Goal: Navigation & Orientation: Find specific page/section

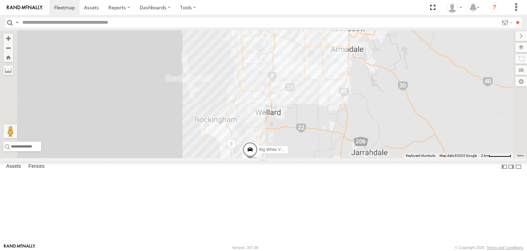
drag, startPoint x: 297, startPoint y: 176, endPoint x: 300, endPoint y: 170, distance: 6.8
click at [297, 158] on div "Audrey V6 Big White Van (Jay)" at bounding box center [263, 94] width 527 height 128
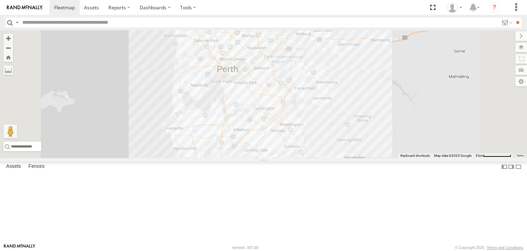
drag, startPoint x: 361, startPoint y: 197, endPoint x: 376, endPoint y: 254, distance: 58.9
click at [376, 250] on html at bounding box center [263, 125] width 527 height 251
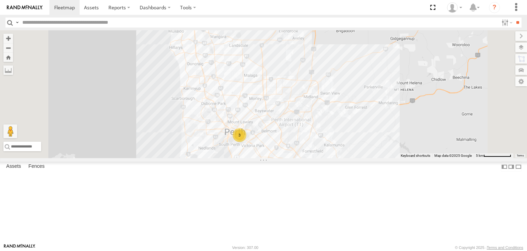
drag, startPoint x: 352, startPoint y: 157, endPoint x: 355, endPoint y: 201, distance: 44.1
click at [355, 158] on div "Audrey V6 Big White Van (Jay) 3" at bounding box center [263, 94] width 527 height 128
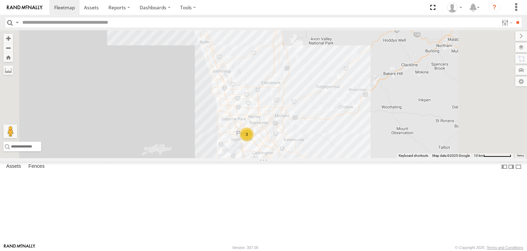
click at [0, 0] on span at bounding box center [0, 0] width 0 height 0
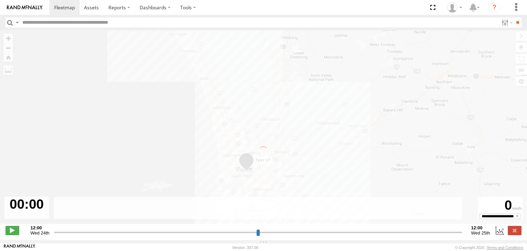
type input "**********"
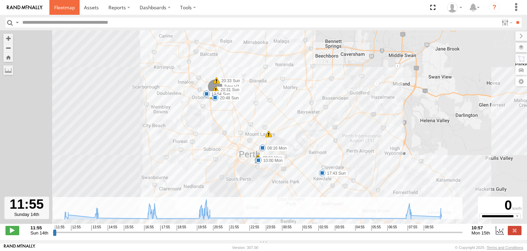
click at [68, 9] on span at bounding box center [64, 7] width 21 height 7
click at [148, 7] on label "Dashboards" at bounding box center [155, 7] width 41 height 15
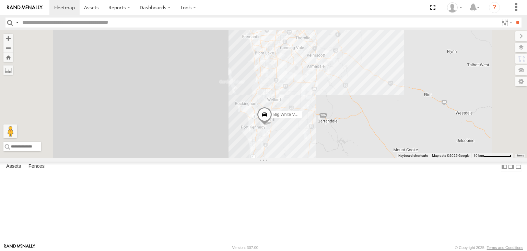
click at [0, 0] on div at bounding box center [0, 0] width 0 height 0
click at [0, 0] on div "All Assets" at bounding box center [0, 0] width 0 height 0
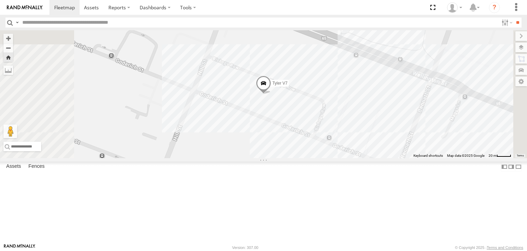
click at [0, 0] on div "All Assets" at bounding box center [0, 0] width 0 height 0
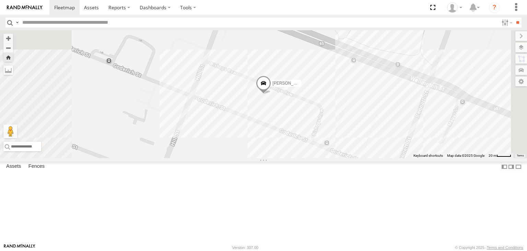
click at [0, 0] on div "Tyler V7" at bounding box center [0, 0] width 0 height 0
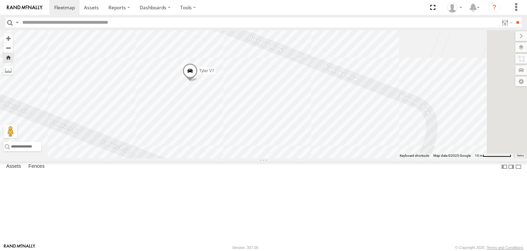
drag, startPoint x: 432, startPoint y: 118, endPoint x: 245, endPoint y: 164, distance: 193.3
click at [245, 158] on div "Tyler V7" at bounding box center [263, 94] width 527 height 128
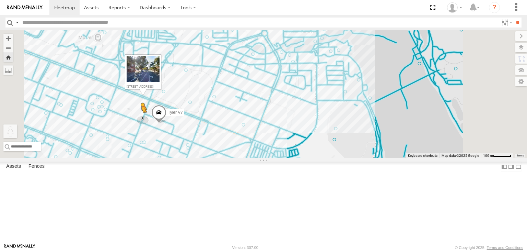
drag, startPoint x: 179, startPoint y: 214, endPoint x: 228, endPoint y: 162, distance: 71.9
click at [228, 158] on div "Tyler V7 To activate drag with keyboard, press Alt + Enter. Once in keyboard dr…" at bounding box center [263, 94] width 527 height 128
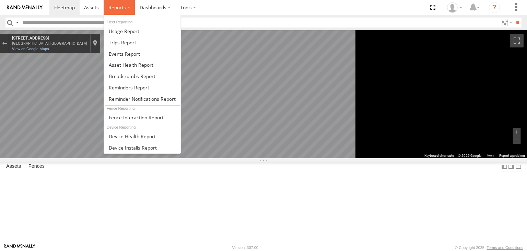
click at [132, 9] on label at bounding box center [119, 7] width 31 height 15
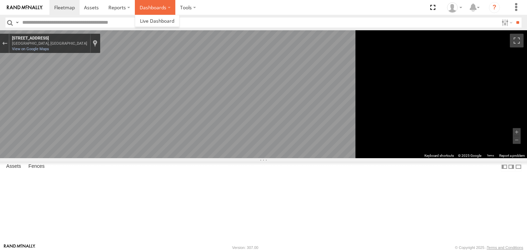
click at [142, 7] on label "Dashboards" at bounding box center [155, 7] width 41 height 15
click at [148, 20] on span at bounding box center [157, 21] width 34 height 7
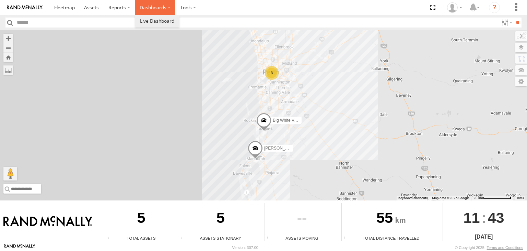
click at [152, 8] on label "Dashboards" at bounding box center [155, 7] width 41 height 15
click at [151, 23] on span at bounding box center [157, 21] width 34 height 7
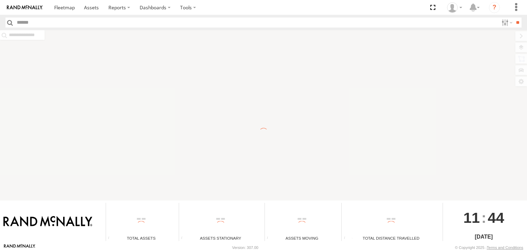
click at [524, 49] on div "To navigate the map with touch gestures double-tap and hold your finger on the …" at bounding box center [263, 115] width 527 height 170
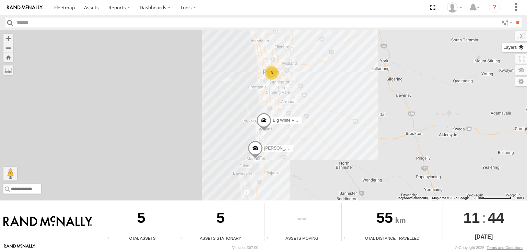
click at [517, 46] on label at bounding box center [514, 48] width 25 height 10
click at [0, 0] on span "Basemaps" at bounding box center [0, 0] width 0 height 0
click at [0, 0] on span "Satellite + Roadmap" at bounding box center [0, 0] width 0 height 0
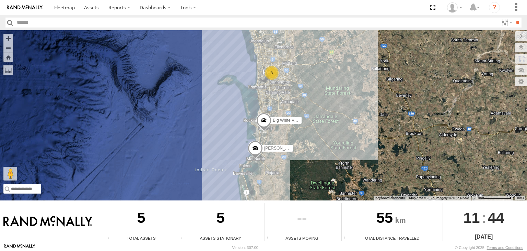
click at [324, 113] on div "3 Audrey V6 Big White Van (Jay)" at bounding box center [263, 115] width 527 height 170
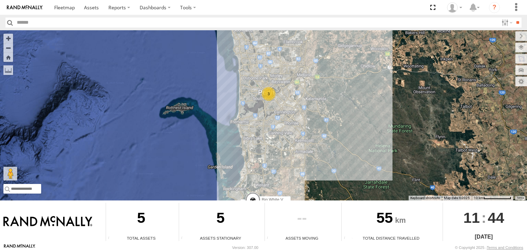
drag, startPoint x: 285, startPoint y: 101, endPoint x: 290, endPoint y: 109, distance: 9.3
click at [290, 109] on div "Audrey V6 Big White Van (Jay) 3" at bounding box center [263, 115] width 527 height 170
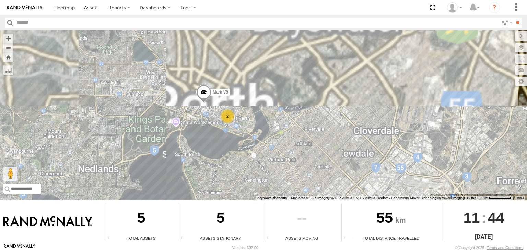
drag, startPoint x: 267, startPoint y: 82, endPoint x: 313, endPoint y: 156, distance: 87.3
click at [313, 156] on div "Audrey V6 Big White Van (Jay) Mark V8 2" at bounding box center [263, 115] width 527 height 170
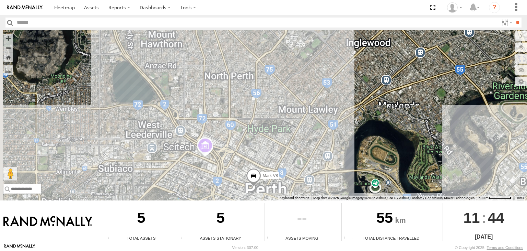
drag, startPoint x: 221, startPoint y: 87, endPoint x: 303, endPoint y: 160, distance: 109.5
click at [308, 161] on div "Audrey V6 Big White Van (Jay) Mark V8 2" at bounding box center [263, 115] width 527 height 170
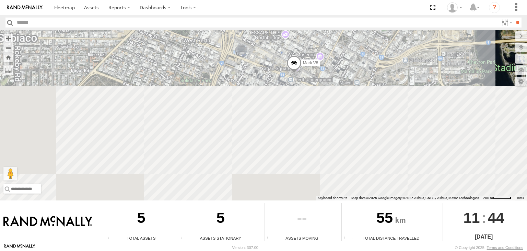
drag, startPoint x: 277, startPoint y: 158, endPoint x: 325, endPoint y: 111, distance: 66.5
click at [328, 18] on body "?" at bounding box center [263, 125] width 527 height 251
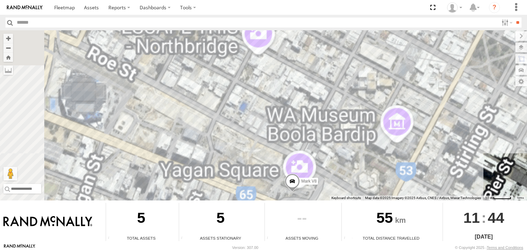
drag, startPoint x: 323, startPoint y: 170, endPoint x: 328, endPoint y: 207, distance: 37.4
click at [337, 224] on div "To navigate the map with touch gestures double-tap and hold your finger on the …" at bounding box center [263, 136] width 527 height 213
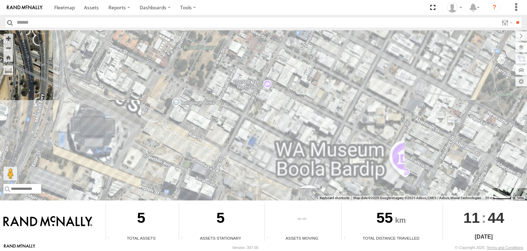
drag, startPoint x: 297, startPoint y: 167, endPoint x: 305, endPoint y: 182, distance: 17.4
click at [305, 182] on div "Audrey V6 Big White Van (Jay) Mark V8" at bounding box center [263, 115] width 527 height 170
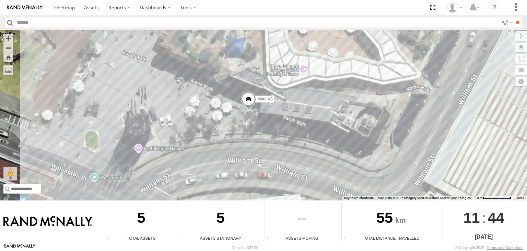
drag, startPoint x: 315, startPoint y: 109, endPoint x: 277, endPoint y: 164, distance: 66.6
click at [277, 164] on div "Audrey V6 Big White Van (Jay) Mark V8" at bounding box center [263, 115] width 527 height 170
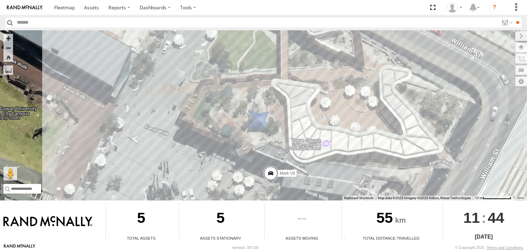
drag, startPoint x: 216, startPoint y: 112, endPoint x: 238, endPoint y: 187, distance: 78.8
click at [238, 187] on div "Audrey V6 Big White Van (Jay) Mark V8" at bounding box center [263, 115] width 527 height 170
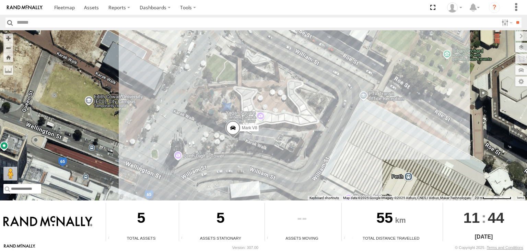
drag, startPoint x: 345, startPoint y: 152, endPoint x: 327, endPoint y: 114, distance: 42.2
click at [327, 114] on div "Audrey V6 Big White Van (Jay) Mark V8" at bounding box center [263, 115] width 527 height 170
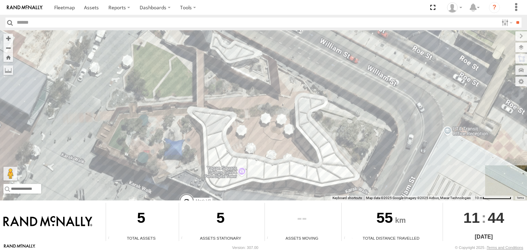
drag, startPoint x: 278, startPoint y: 104, endPoint x: 249, endPoint y: 148, distance: 52.4
click at [249, 148] on div "Audrey V6 Big White Van (Jay) Mark V8" at bounding box center [263, 115] width 527 height 170
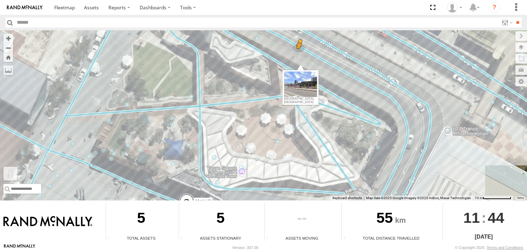
drag, startPoint x: 11, startPoint y: 169, endPoint x: 300, endPoint y: 55, distance: 310.2
click at [300, 55] on div "Audrey V6 Big White Van (Jay) Mark V8 To activate drag with keyboard, press Alt…" at bounding box center [263, 115] width 527 height 170
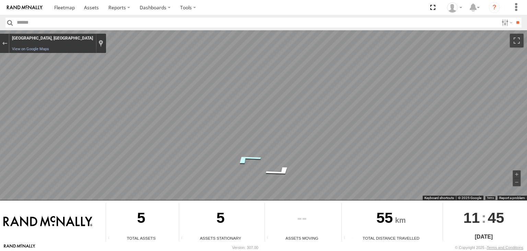
click at [249, 157] on icon "Go Northwest" at bounding box center [247, 159] width 52 height 16
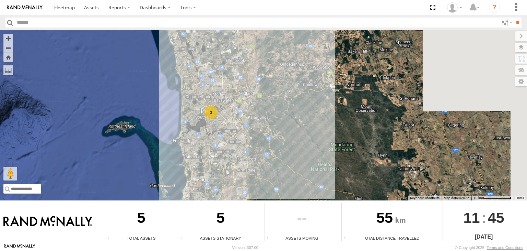
drag, startPoint x: 296, startPoint y: 124, endPoint x: 263, endPoint y: 167, distance: 54.4
click at [263, 168] on div "[PERSON_NAME] V6 Big White Van ([PERSON_NAME]) 3" at bounding box center [263, 115] width 527 height 170
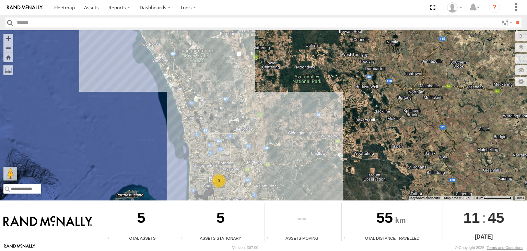
drag, startPoint x: 236, startPoint y: 110, endPoint x: 260, endPoint y: 166, distance: 60.3
click at [260, 166] on div "Audrey V6 Big White Van (Jay) 3" at bounding box center [263, 115] width 527 height 170
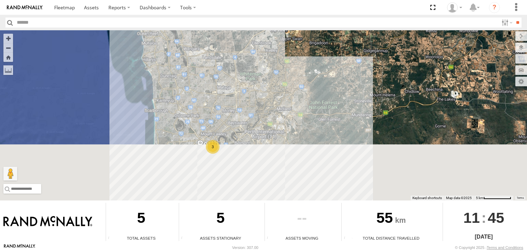
drag, startPoint x: 254, startPoint y: 132, endPoint x: 271, endPoint y: 55, distance: 78.7
click at [271, 55] on div "Audrey V6 Big White Van (Jay) 3" at bounding box center [263, 115] width 527 height 170
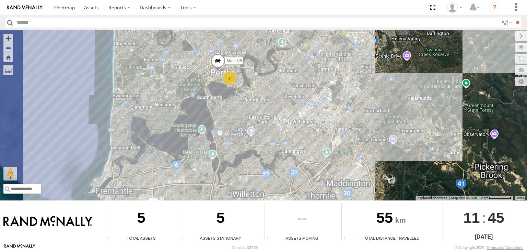
drag, startPoint x: 271, startPoint y: 135, endPoint x: 270, endPoint y: 57, distance: 78.0
click at [270, 57] on div "Audrey V6 Big White Van (Jay) 2 Mark V8" at bounding box center [263, 115] width 527 height 170
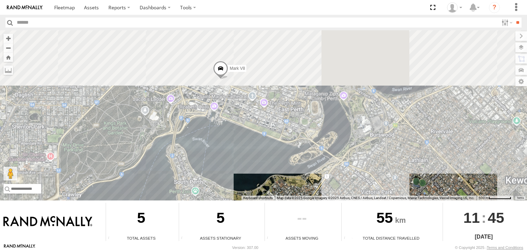
drag, startPoint x: 224, startPoint y: 80, endPoint x: 259, endPoint y: 199, distance: 124.5
click at [259, 199] on div "Audrey V6 Big White Van (Jay) Mark V8 Keyboard shortcuts Map Data Map data ©202…" at bounding box center [263, 115] width 527 height 170
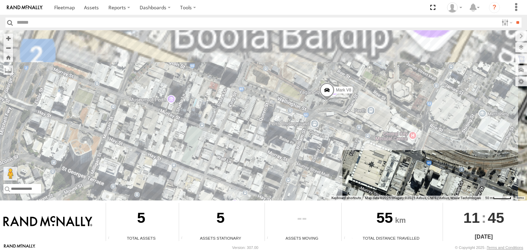
drag, startPoint x: 291, startPoint y: 88, endPoint x: 276, endPoint y: 156, distance: 69.7
click at [276, 156] on div "Audrey V6 Big White Van (Jay) Mark V8" at bounding box center [263, 115] width 527 height 170
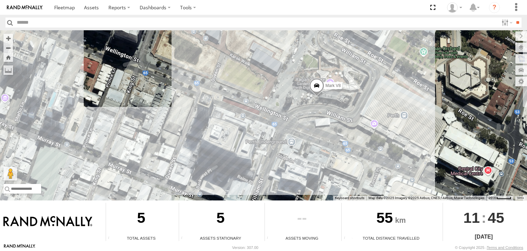
drag, startPoint x: 332, startPoint y: 120, endPoint x: 305, endPoint y: 151, distance: 41.2
click at [305, 151] on div "Audrey V6 Big White Van (Jay) Mark V8" at bounding box center [263, 115] width 527 height 170
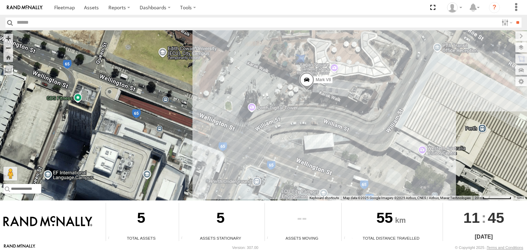
drag, startPoint x: 317, startPoint y: 128, endPoint x: 297, endPoint y: 171, distance: 47.8
click at [297, 171] on div "Audrey V6 Big White Van (Jay) Mark V8" at bounding box center [263, 115] width 527 height 170
click at [333, 69] on div "Audrey V6 Big White Van (Jay) Mark V8" at bounding box center [263, 115] width 527 height 170
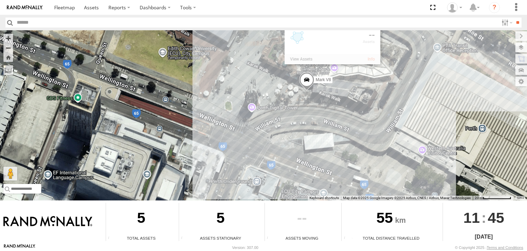
click at [311, 82] on span at bounding box center [306, 81] width 15 height 19
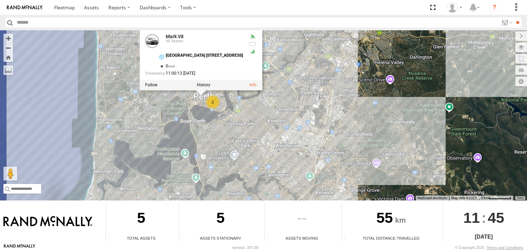
click at [328, 80] on div "Audrey V6 Big White Van (Jay) Mark V8 Mark V8 All Assets Yagan Square 420 Welli…" at bounding box center [263, 115] width 527 height 170
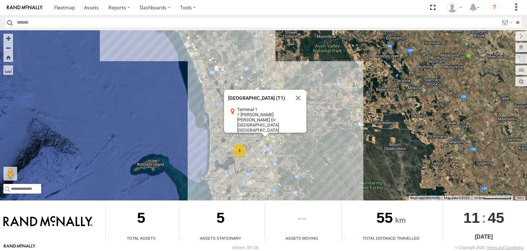
drag, startPoint x: 285, startPoint y: 143, endPoint x: 266, endPoint y: 202, distance: 62.7
click at [257, 215] on div "To navigate the map with touch gestures double-tap and hold your finger on the …" at bounding box center [263, 136] width 527 height 213
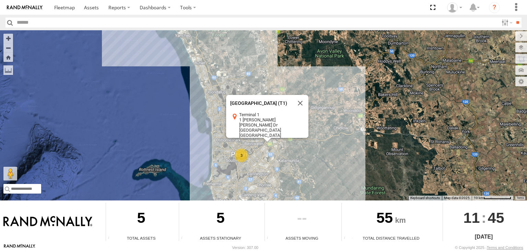
click at [269, 67] on div "Audrey V6 Big White Van (Jay) 3 Perth International Airport (T1) Perth Internat…" at bounding box center [263, 115] width 527 height 170
click at [350, 134] on div "Audrey V6 Big White Van (Jay) 3 Perth International Airport (T1) Perth Internat…" at bounding box center [263, 115] width 527 height 170
click at [269, 145] on div "Audrey V6 Big White Van (Jay) 3 Perth International Airport (T1) Perth Internat…" at bounding box center [263, 115] width 527 height 170
click at [271, 156] on div "Audrey V6 Big White Van (Jay) 3 Perth International Airport (T1) Perth Internat…" at bounding box center [263, 115] width 527 height 170
click at [301, 105] on button "Close" at bounding box center [300, 103] width 16 height 16
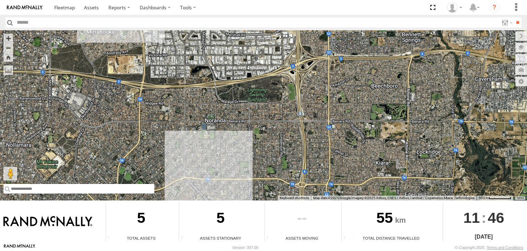
click at [33, 186] on input "text" at bounding box center [78, 189] width 151 height 10
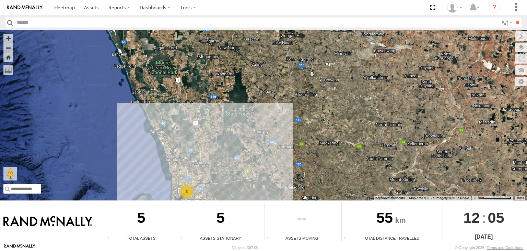
drag, startPoint x: 328, startPoint y: 53, endPoint x: 242, endPoint y: 168, distance: 143.3
click at [243, 171] on div "3 Audrey V6 Big White Van (Jay)" at bounding box center [263, 115] width 527 height 170
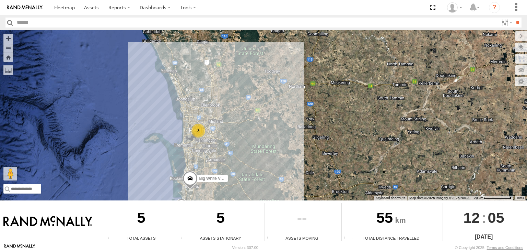
drag, startPoint x: 252, startPoint y: 37, endPoint x: 253, endPoint y: -2, distance: 39.8
click at [253, 0] on html at bounding box center [263, 125] width 527 height 251
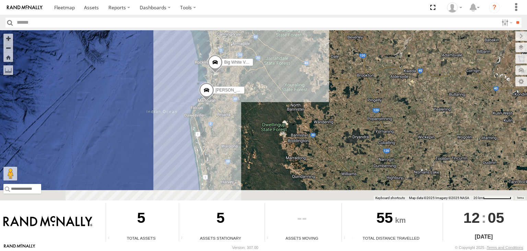
drag, startPoint x: 250, startPoint y: 48, endPoint x: 272, endPoint y: 22, distance: 34.3
click at [272, 22] on body "?" at bounding box center [263, 125] width 527 height 251
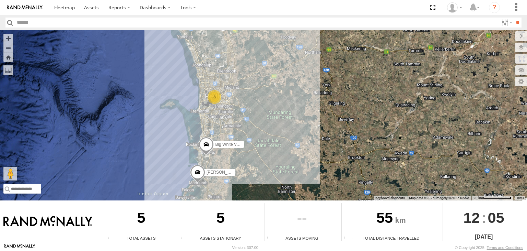
drag, startPoint x: 272, startPoint y: 100, endPoint x: 260, endPoint y: 212, distance: 113.0
click at [260, 212] on div "To navigate the map with touch gestures double-tap and hold your finger on the …" at bounding box center [263, 136] width 527 height 213
click at [67, 10] on span at bounding box center [64, 7] width 21 height 7
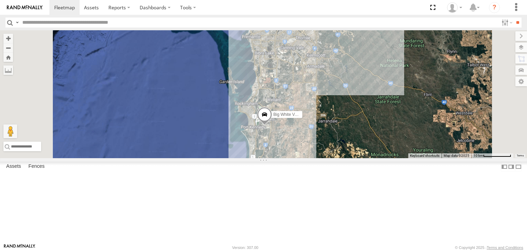
click at [0, 0] on div "All Assets" at bounding box center [0, 0] width 0 height 0
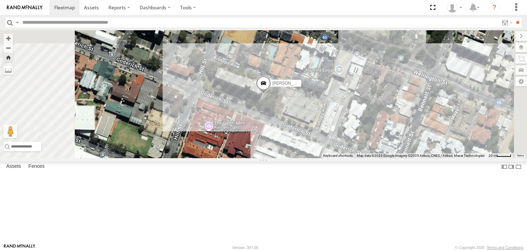
click at [0, 0] on div "Tyler V7" at bounding box center [0, 0] width 0 height 0
